Goal: Task Accomplishment & Management: Complete application form

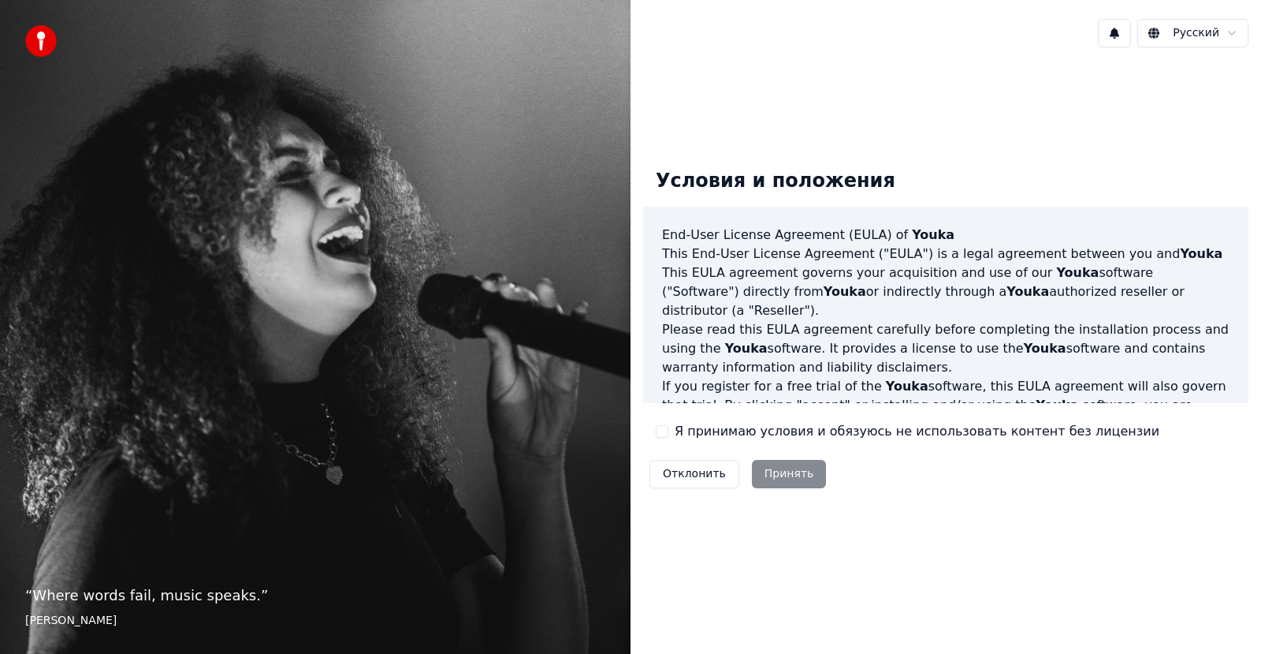
click at [724, 436] on label "Я принимаю условия и обязуюсь не использовать контент без лицензии" at bounding box center [917, 431] width 485 height 19
click at [669, 436] on button "Я принимаю условия и обязуюсь не использовать контент без лицензии" at bounding box center [662, 431] width 13 height 13
click at [773, 479] on button "Принять" at bounding box center [789, 474] width 75 height 28
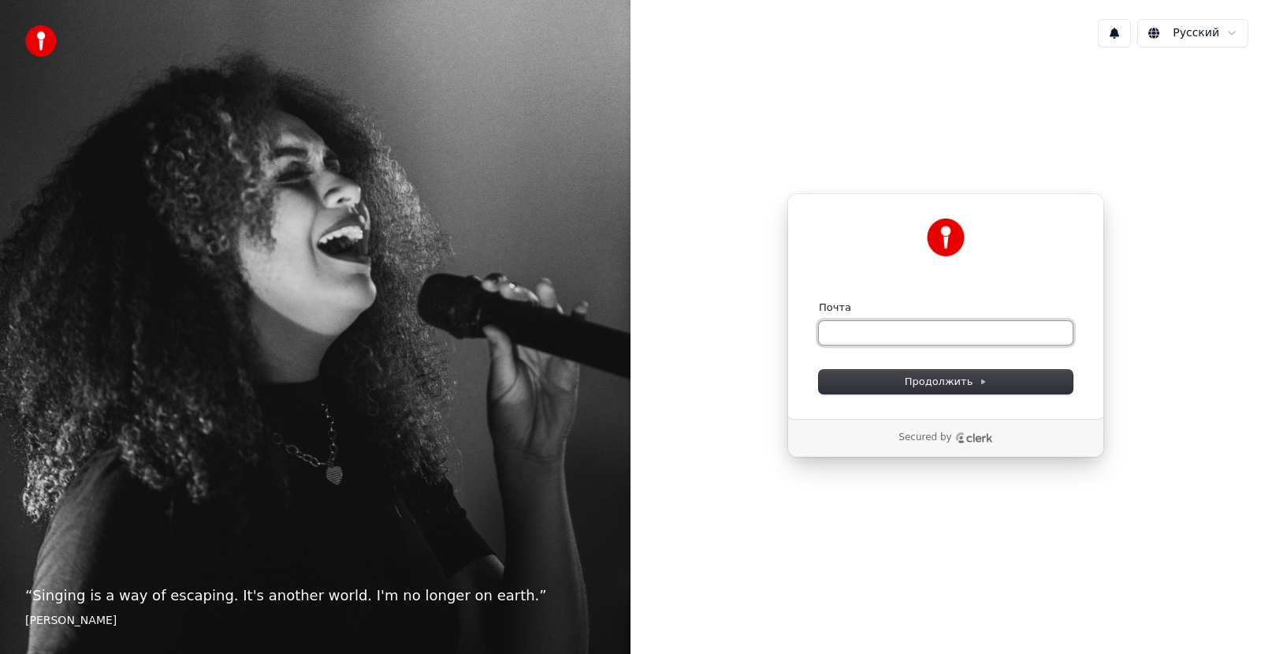
click at [870, 326] on input "Почта" at bounding box center [946, 333] width 254 height 24
click at [900, 378] on button "Продолжить" at bounding box center [946, 382] width 254 height 24
click at [899, 337] on input "Почта" at bounding box center [946, 333] width 254 height 24
click at [819, 300] on button "submit" at bounding box center [819, 300] width 0 height 0
type input "**********"
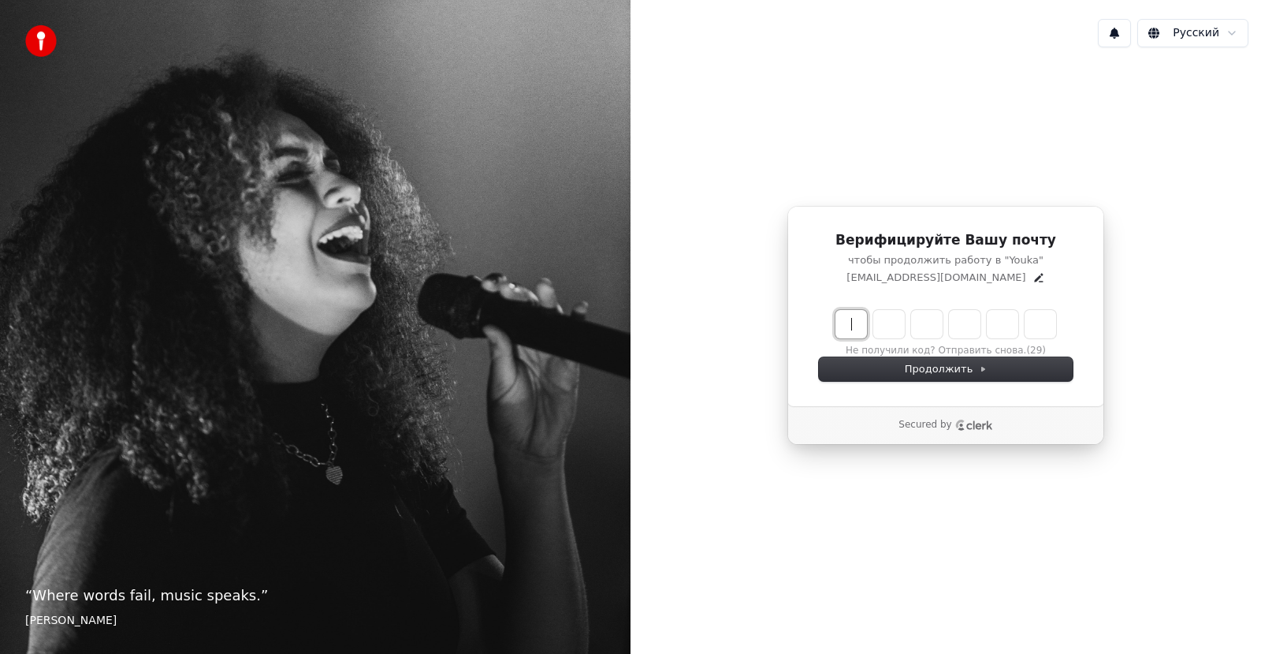
click at [863, 322] on input "Enter verification code" at bounding box center [962, 324] width 252 height 28
type input "******"
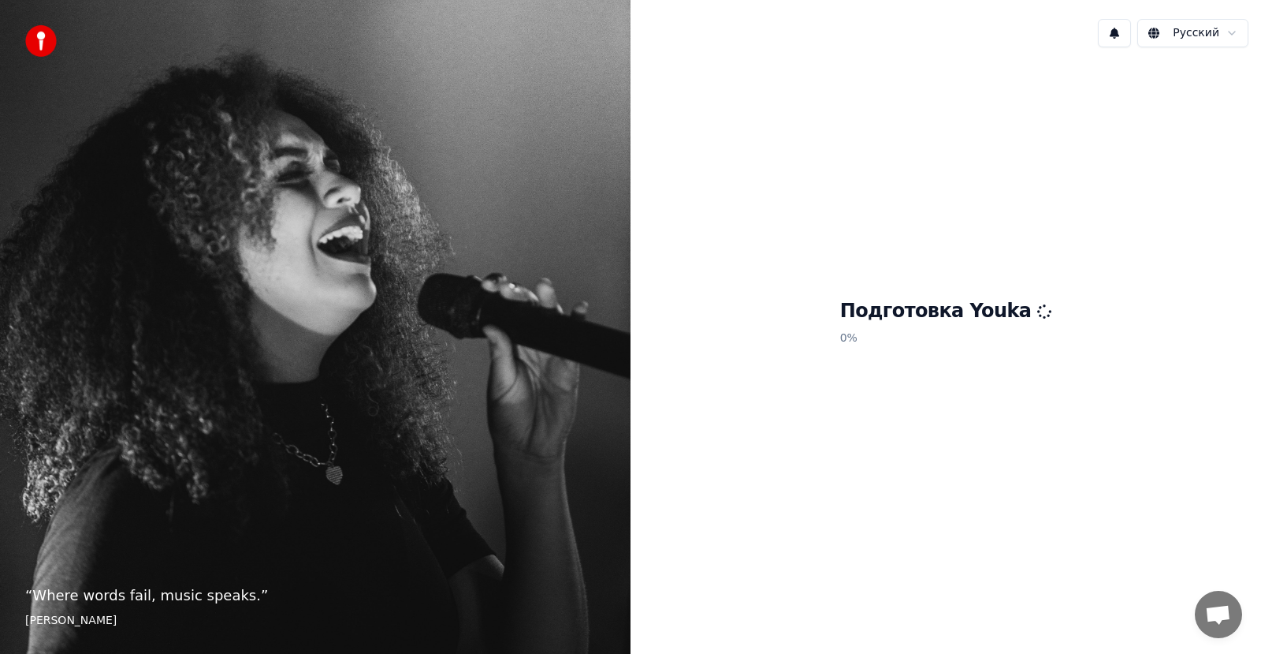
click at [896, 315] on h1 "Подготовка Youka" at bounding box center [946, 311] width 212 height 25
click at [822, 406] on div "Подготовка Youka 0 %" at bounding box center [946, 325] width 631 height 531
click at [829, 400] on div "Подготовка Youka 0 %" at bounding box center [946, 325] width 631 height 531
click at [899, 333] on p "0 %" at bounding box center [946, 338] width 212 height 28
drag, startPoint x: 896, startPoint y: 307, endPoint x: 921, endPoint y: 319, distance: 27.1
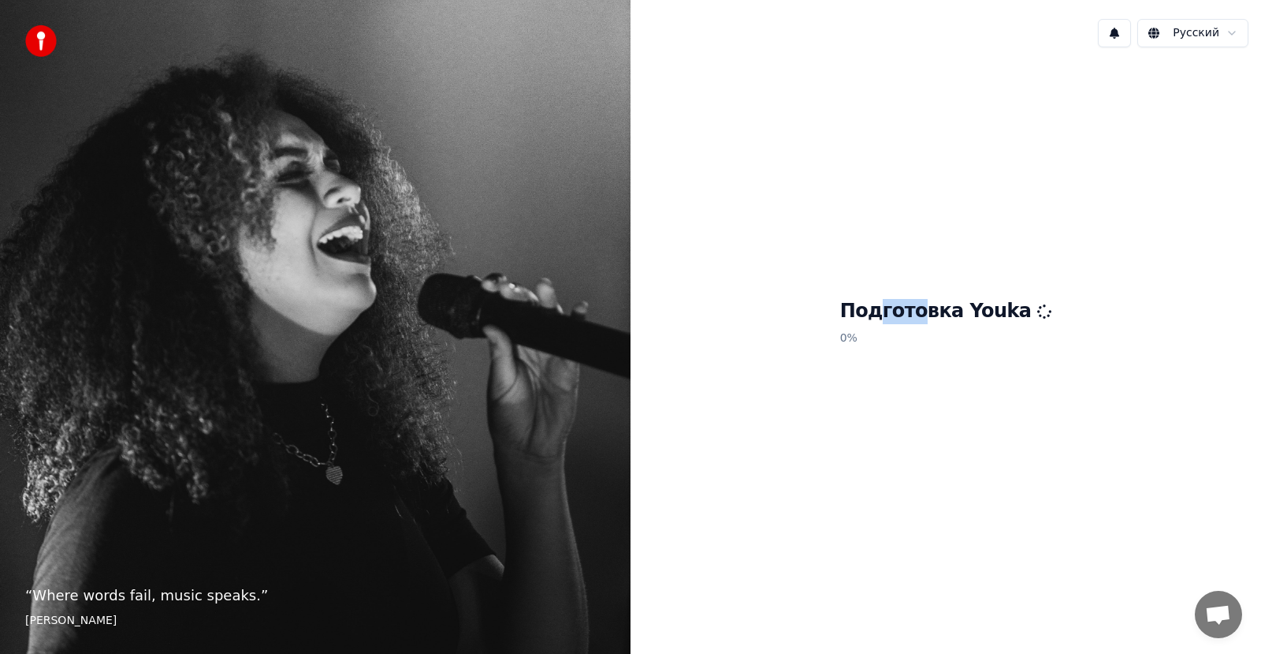
click at [925, 321] on h1 "Подготовка Youka" at bounding box center [946, 311] width 212 height 25
click at [868, 313] on h1 "Подготовка Youka" at bounding box center [946, 311] width 212 height 25
